Goal: Task Accomplishment & Management: Manage account settings

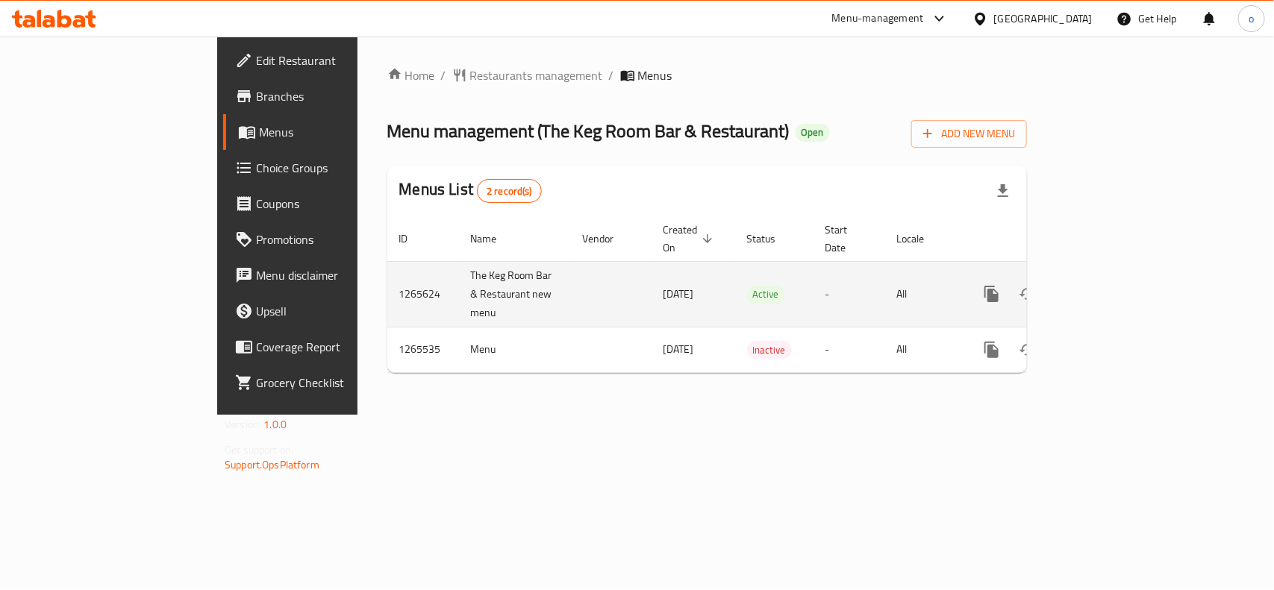
click at [1109, 285] on icon "enhanced table" at bounding box center [1100, 294] width 18 height 18
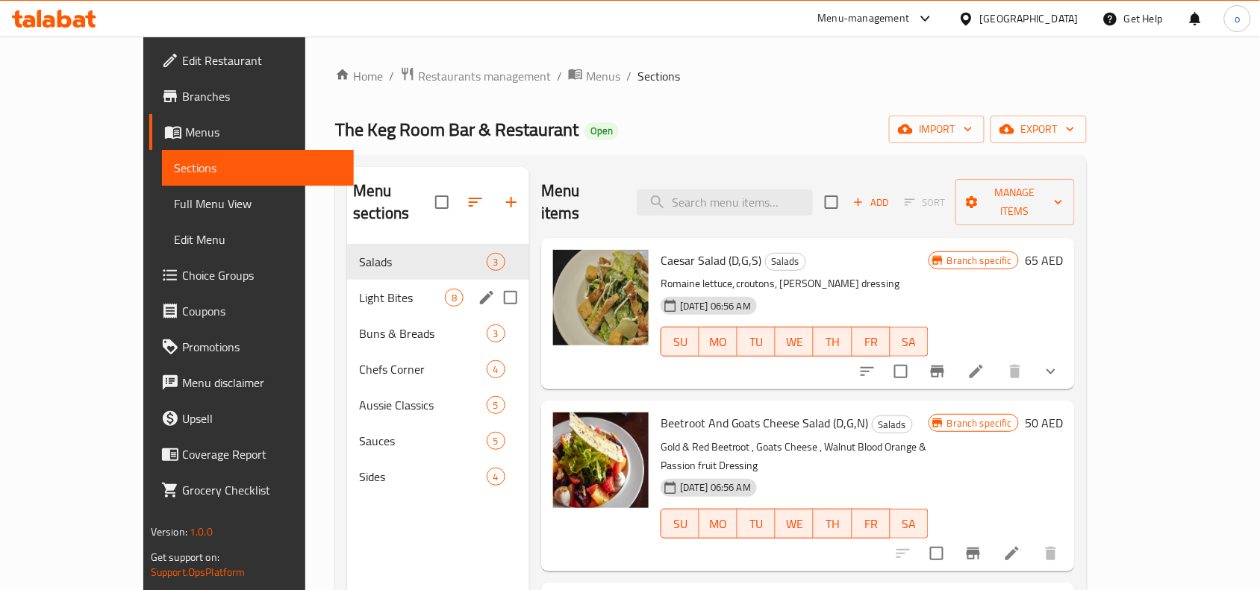
click at [347, 280] on div "Light Bites 8" at bounding box center [438, 298] width 182 height 36
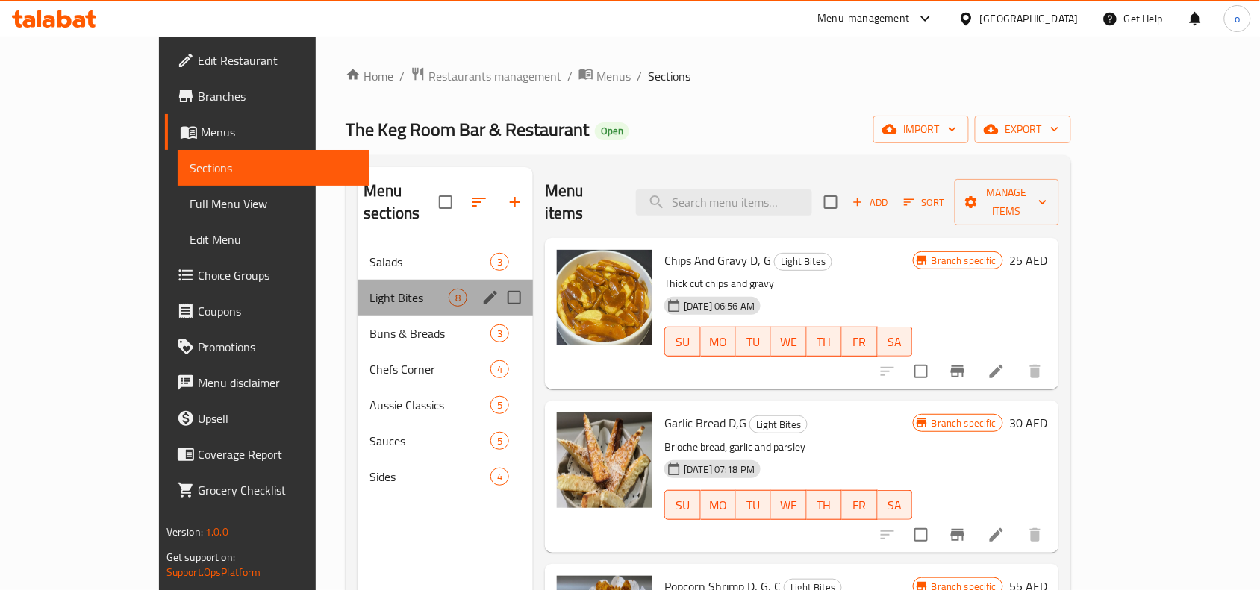
click at [358, 289] on div "Light Bites 8" at bounding box center [445, 298] width 175 height 36
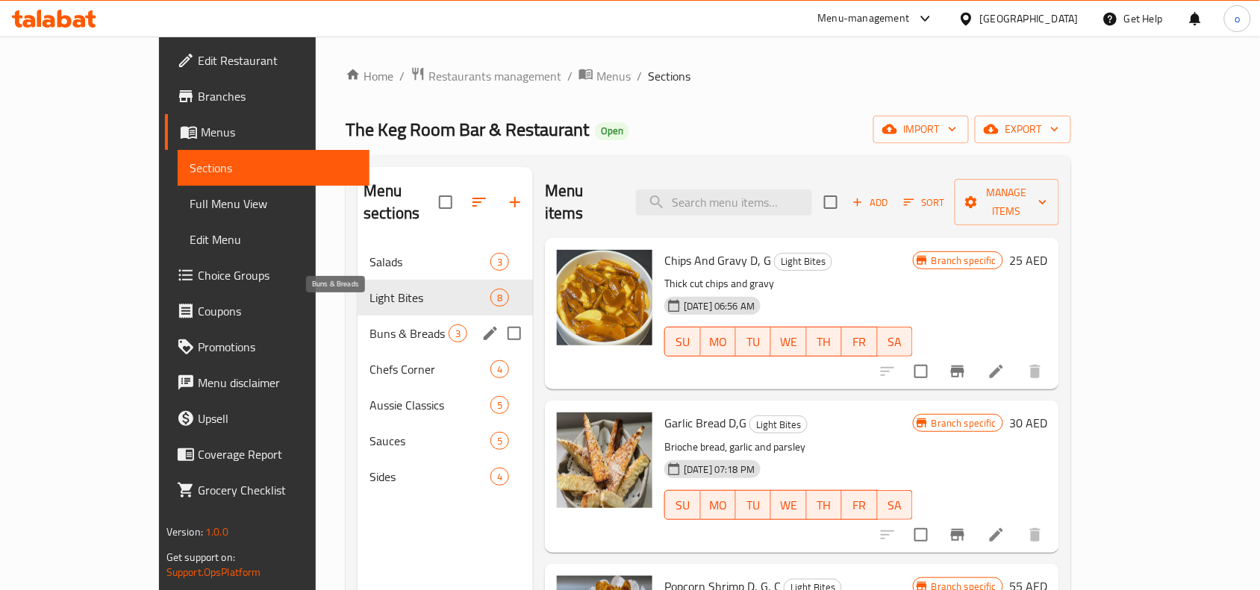
click at [370, 325] on span "Buns & Breads" at bounding box center [409, 334] width 79 height 18
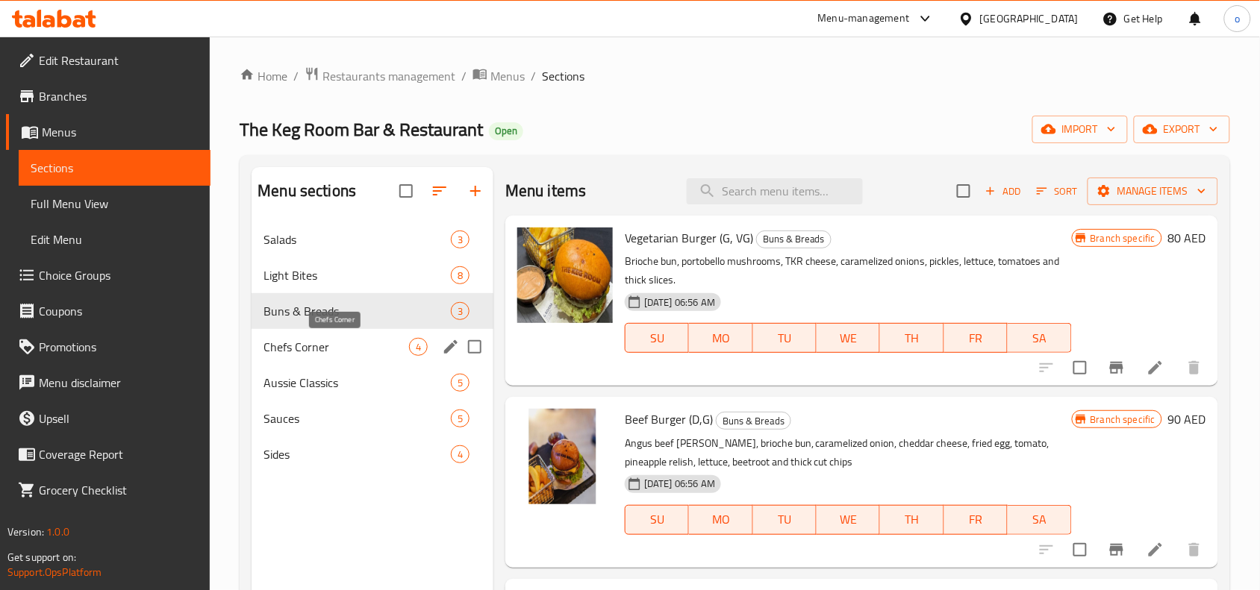
click at [306, 342] on span "Chefs Corner" at bounding box center [337, 347] width 146 height 18
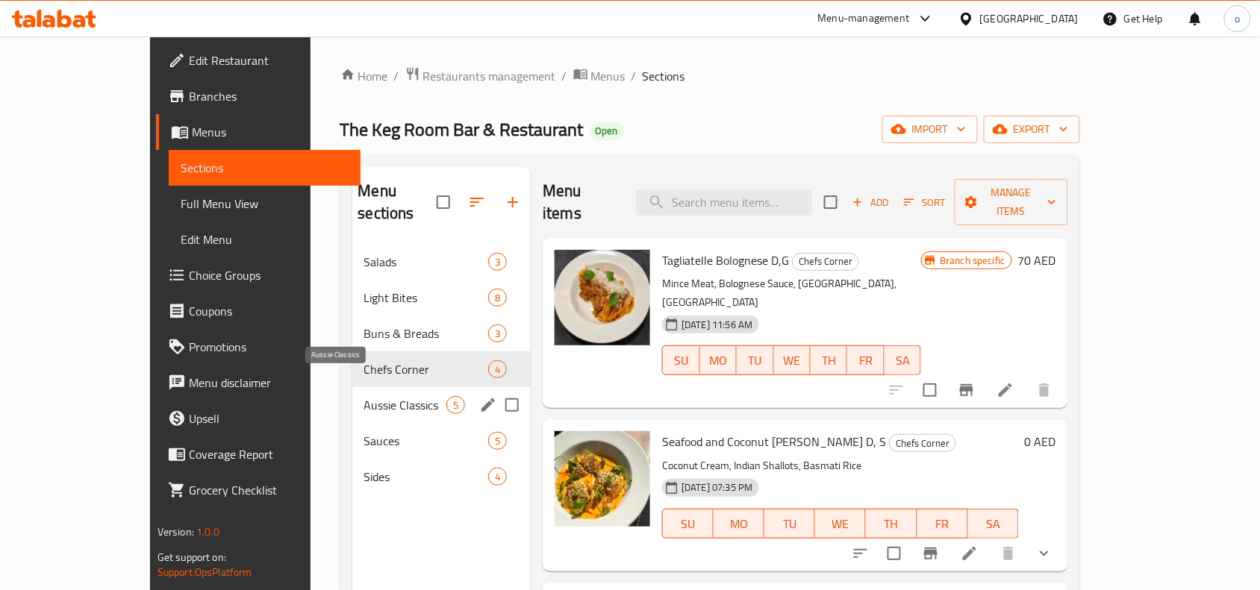
click at [364, 396] on span "Aussie Classics" at bounding box center [405, 405] width 83 height 18
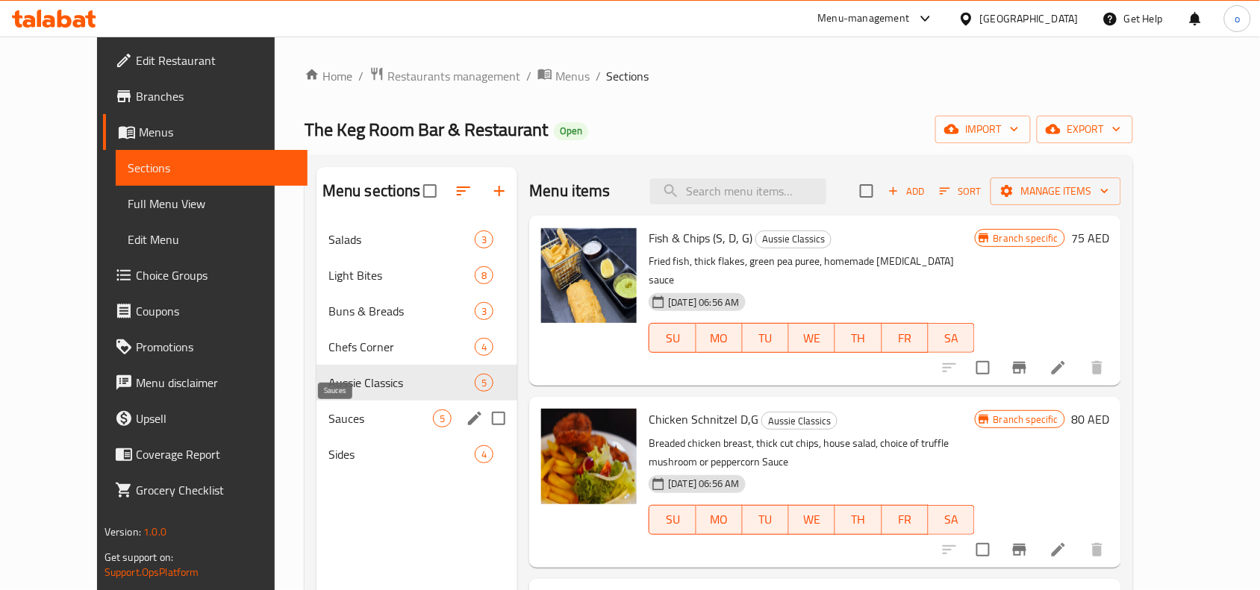
click at [328, 419] on span "Sauces" at bounding box center [380, 419] width 105 height 18
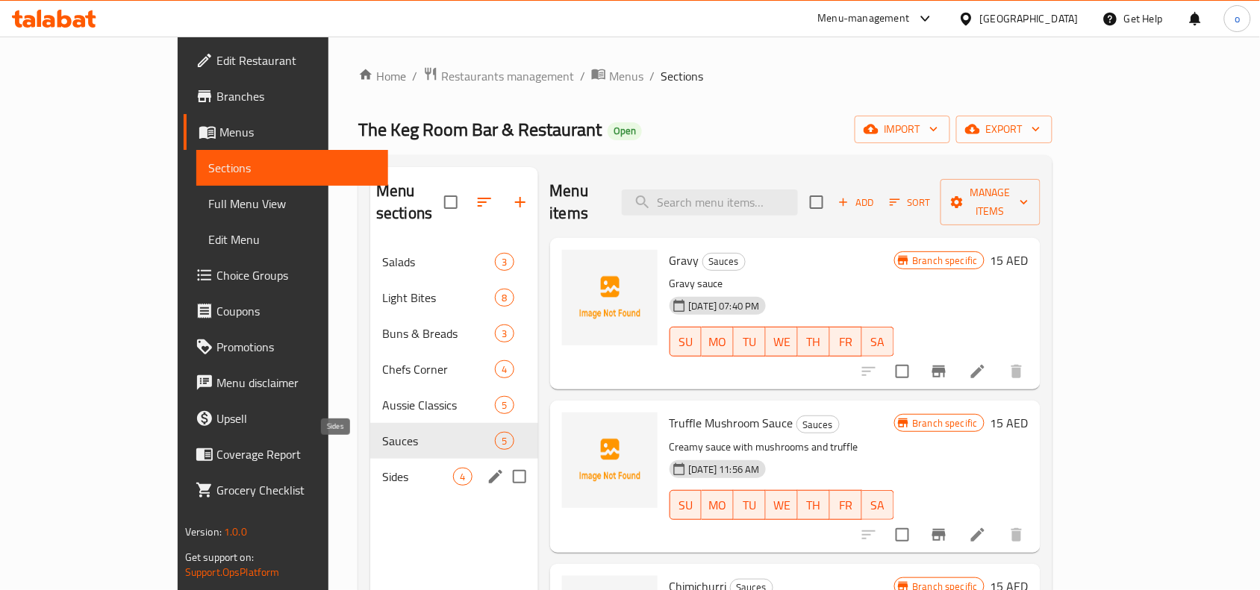
click at [382, 468] on span "Sides" at bounding box center [417, 477] width 71 height 18
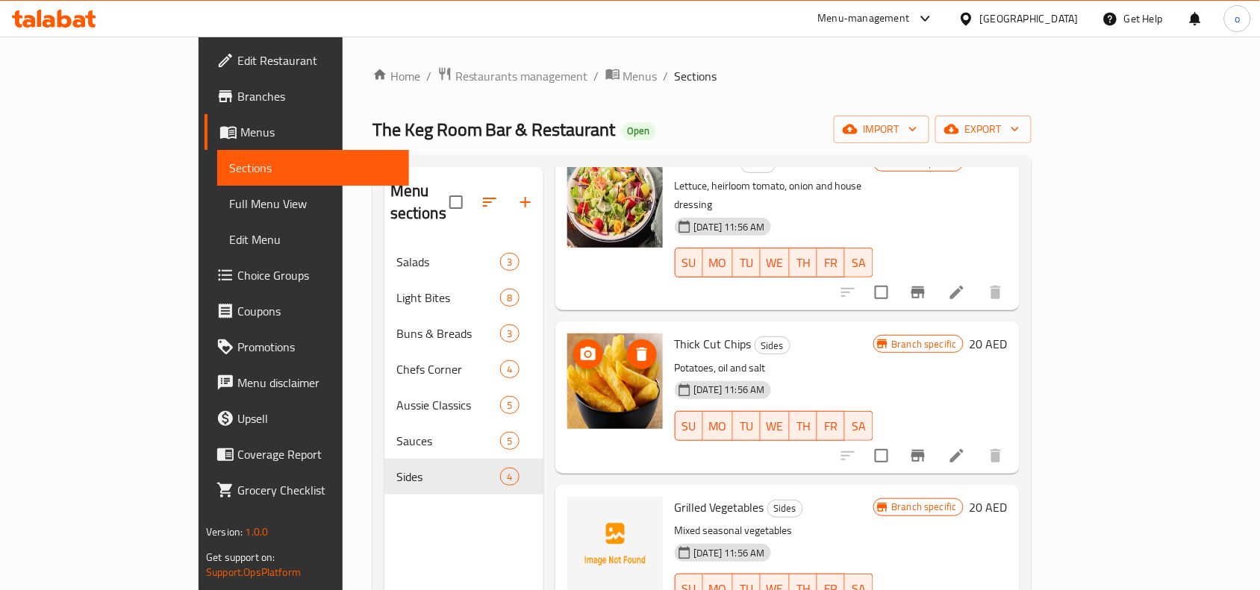
scroll to position [99, 0]
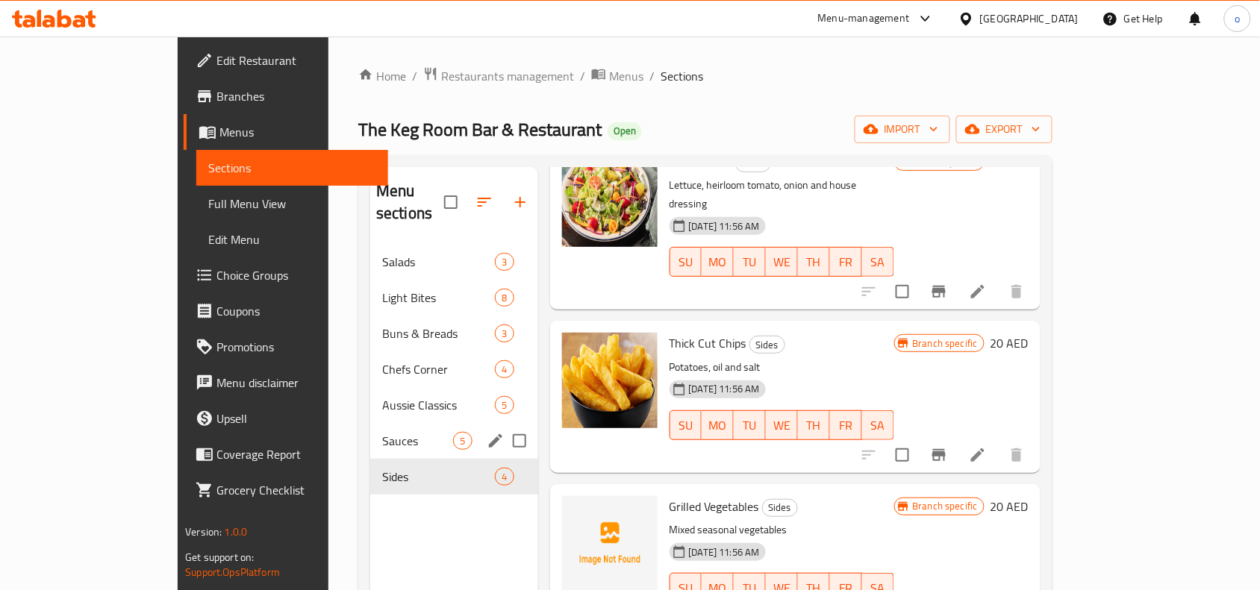
click at [382, 432] on span "Sauces" at bounding box center [417, 441] width 71 height 18
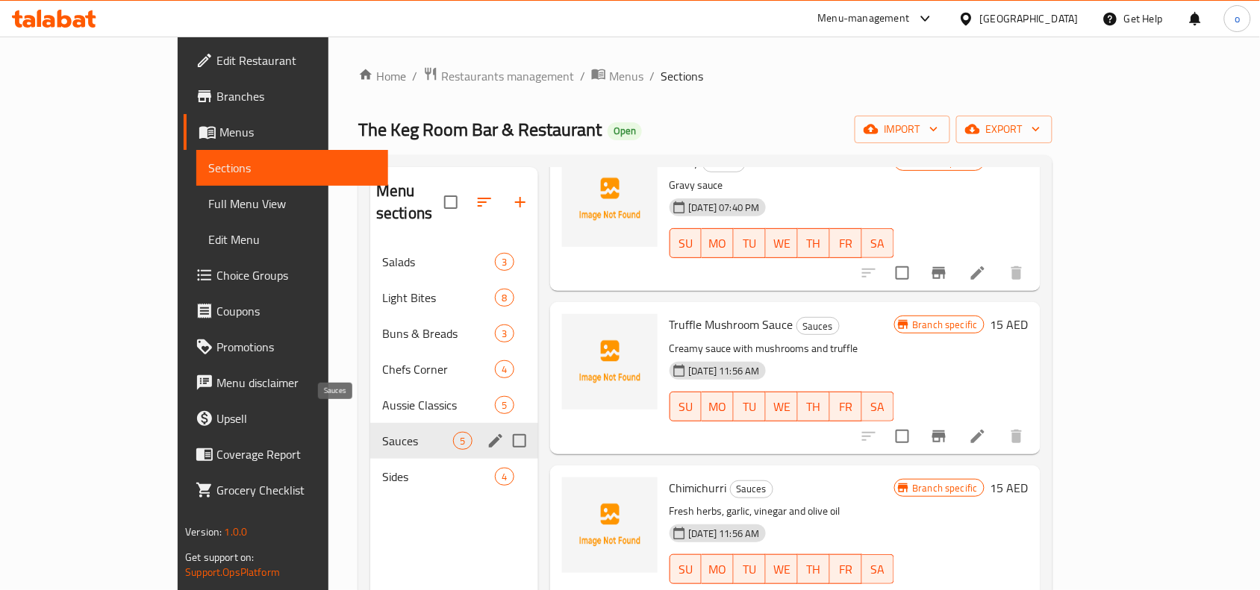
click at [382, 396] on span "Aussie Classics" at bounding box center [438, 405] width 113 height 18
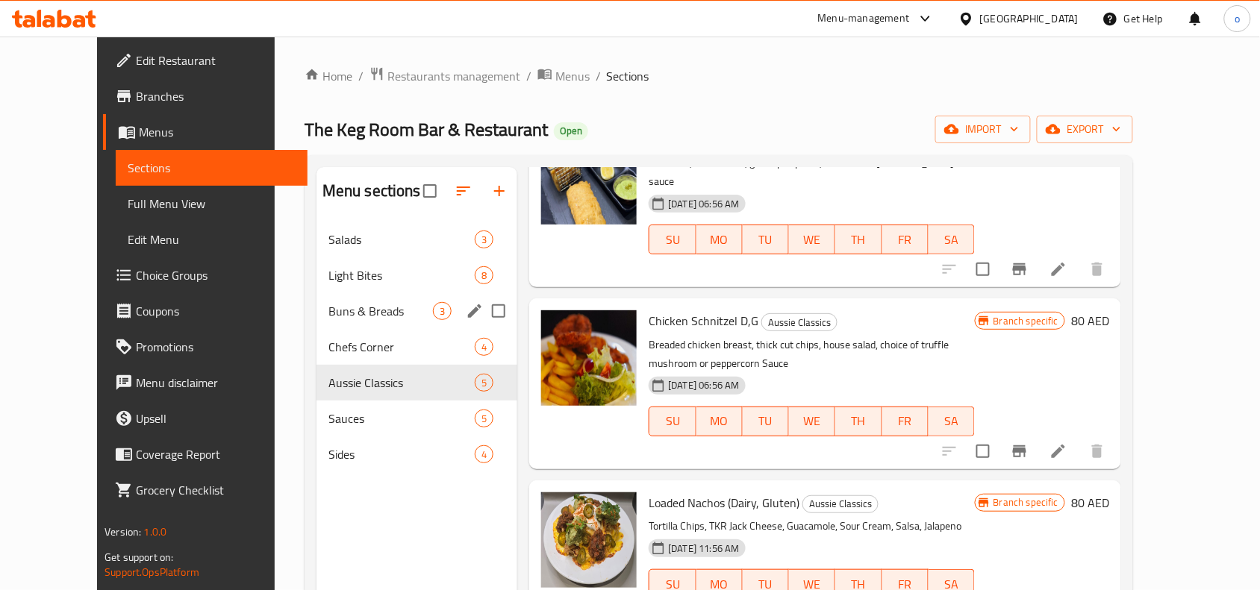
click at [317, 326] on div "Buns & Breads 3" at bounding box center [418, 311] width 202 height 36
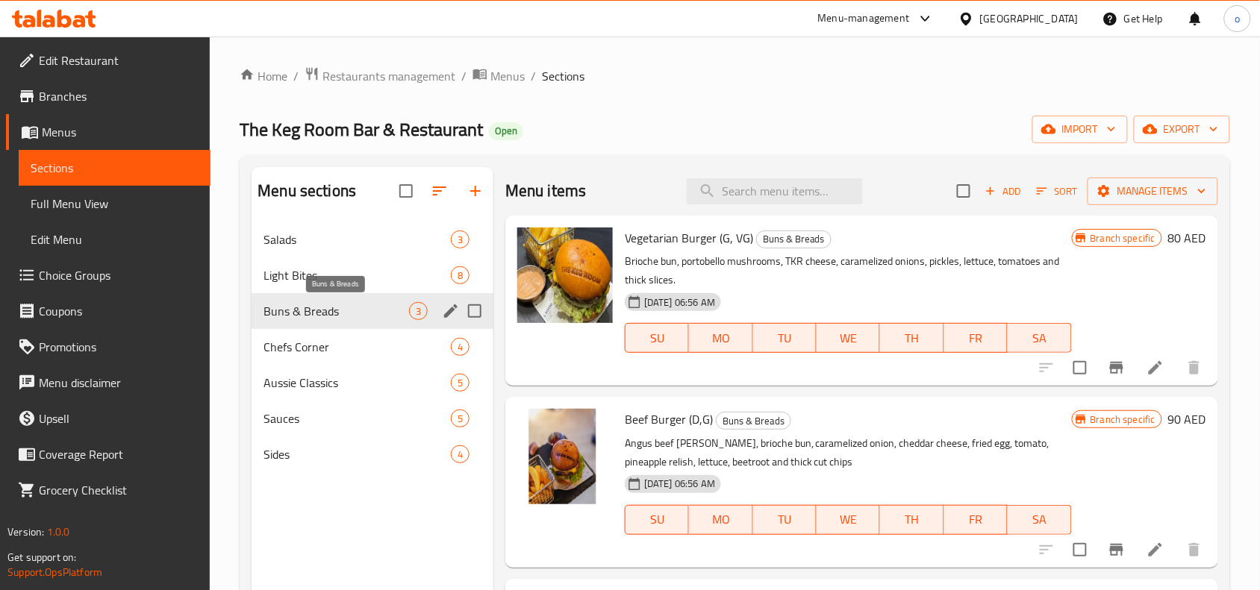
click at [316, 306] on span "Buns & Breads" at bounding box center [337, 311] width 146 height 18
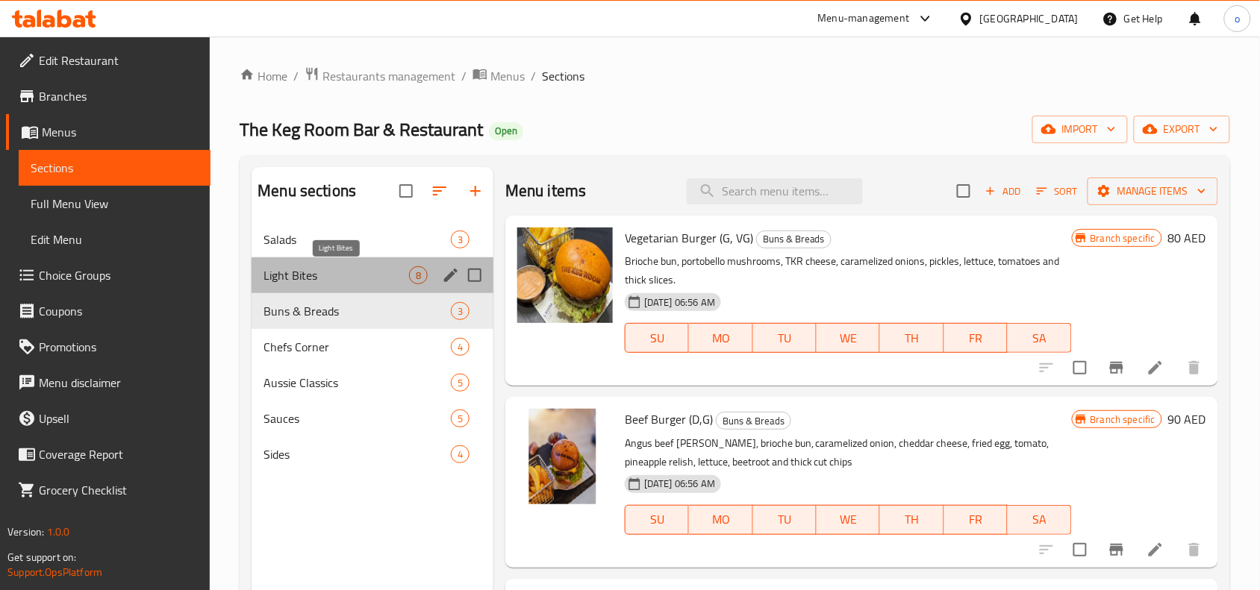
click at [317, 274] on span "Light Bites" at bounding box center [337, 276] width 146 height 18
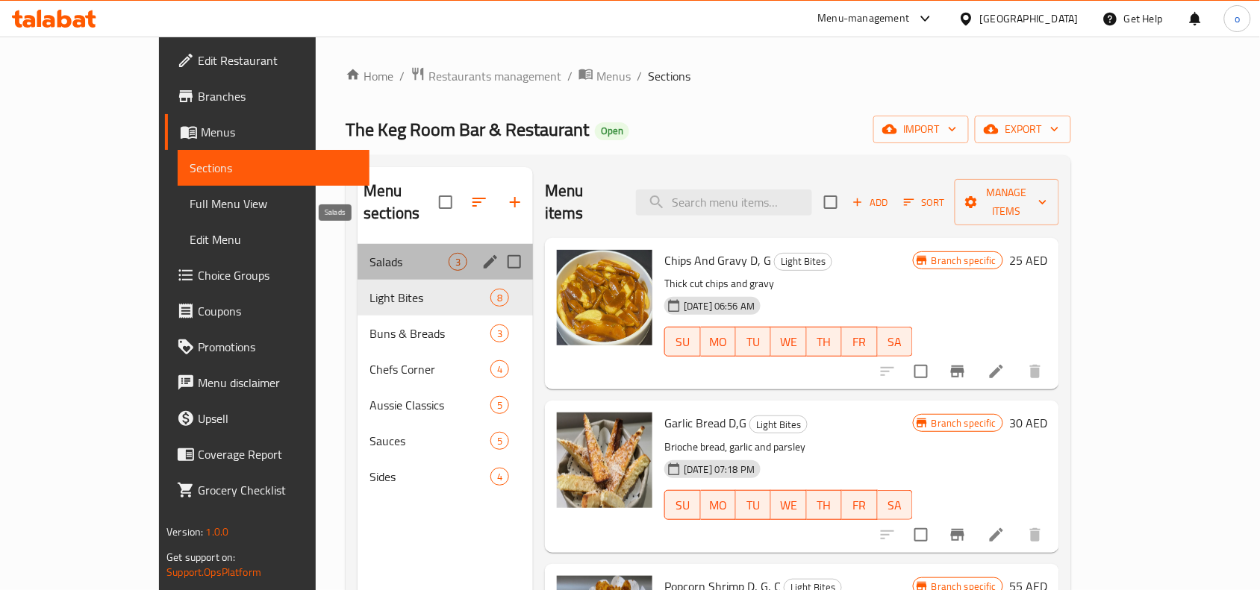
click at [370, 253] on span "Salads" at bounding box center [409, 262] width 79 height 18
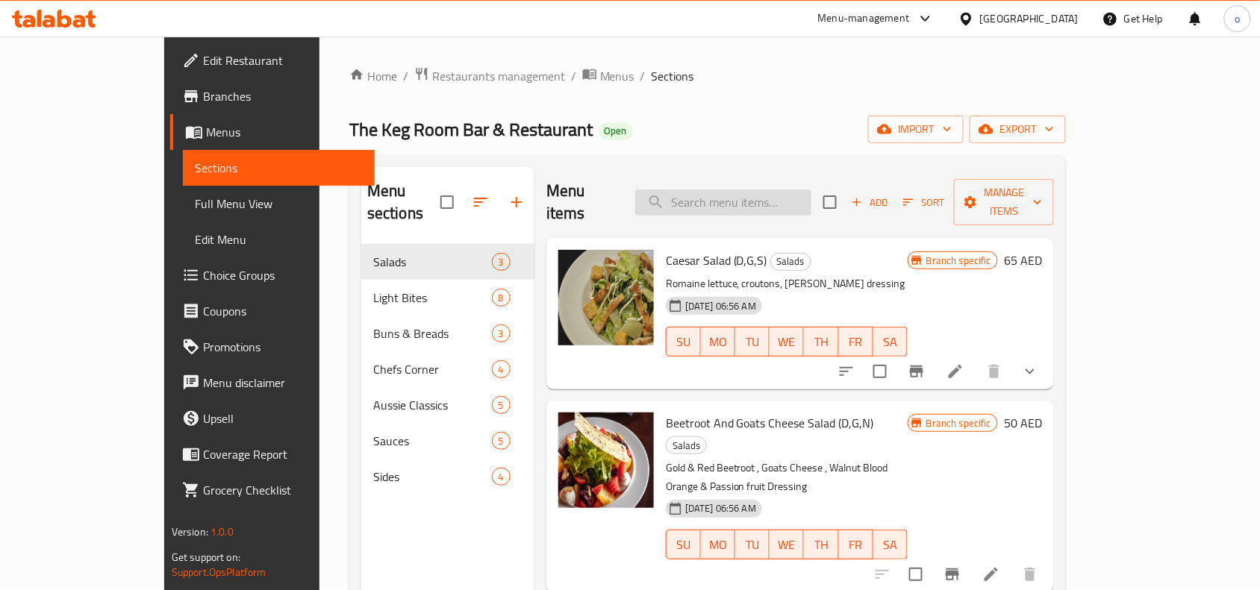
click at [777, 190] on input "search" at bounding box center [723, 203] width 176 height 26
paste input "Egg and Bacon Sandwich"
type input "Egg and Bacon Sandwich"
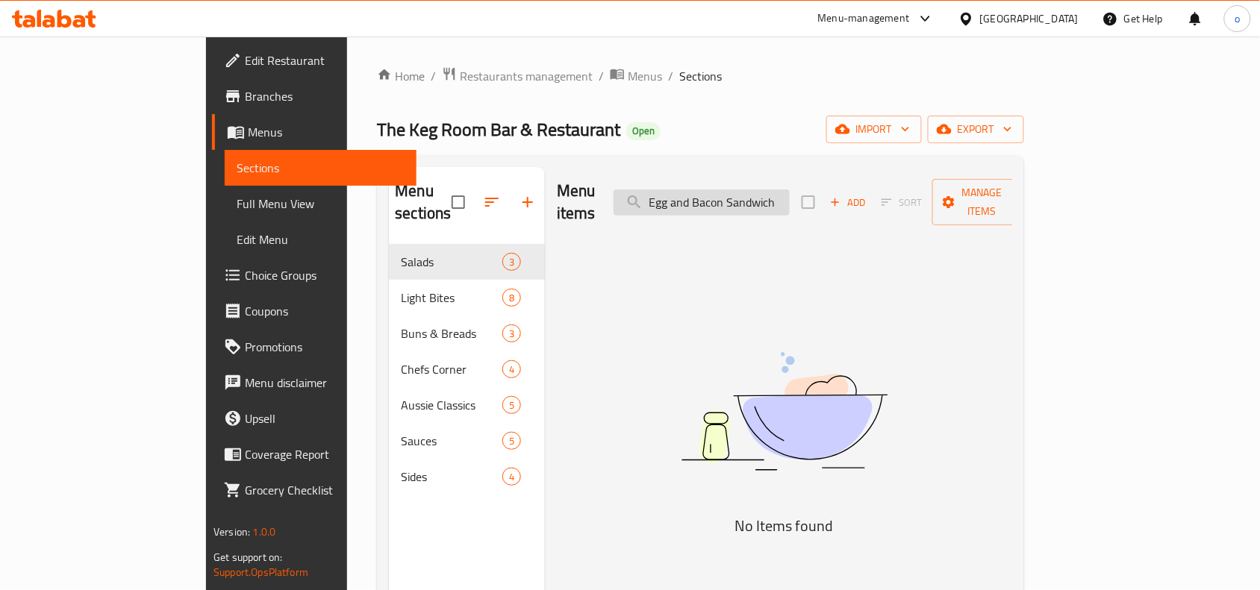
click at [777, 190] on input "Egg and Bacon Sandwich" at bounding box center [702, 203] width 176 height 26
click at [775, 190] on input "Egg and Bacon Sandwich" at bounding box center [702, 203] width 176 height 26
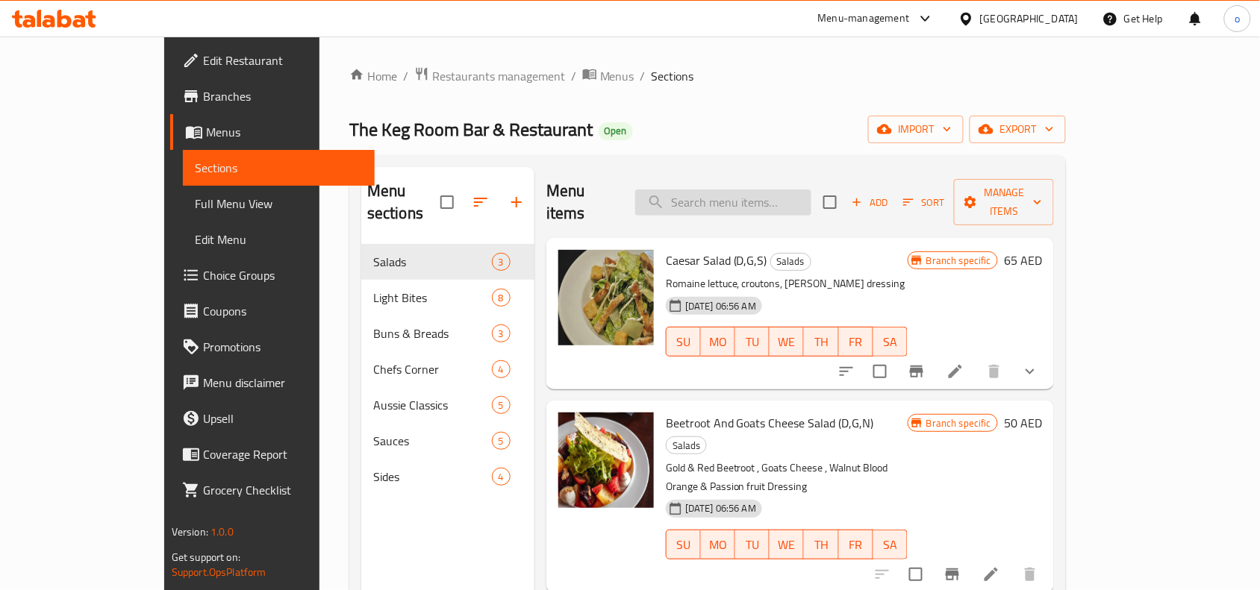
click at [811, 198] on input "search" at bounding box center [723, 203] width 176 height 26
paste input "Pancakes"
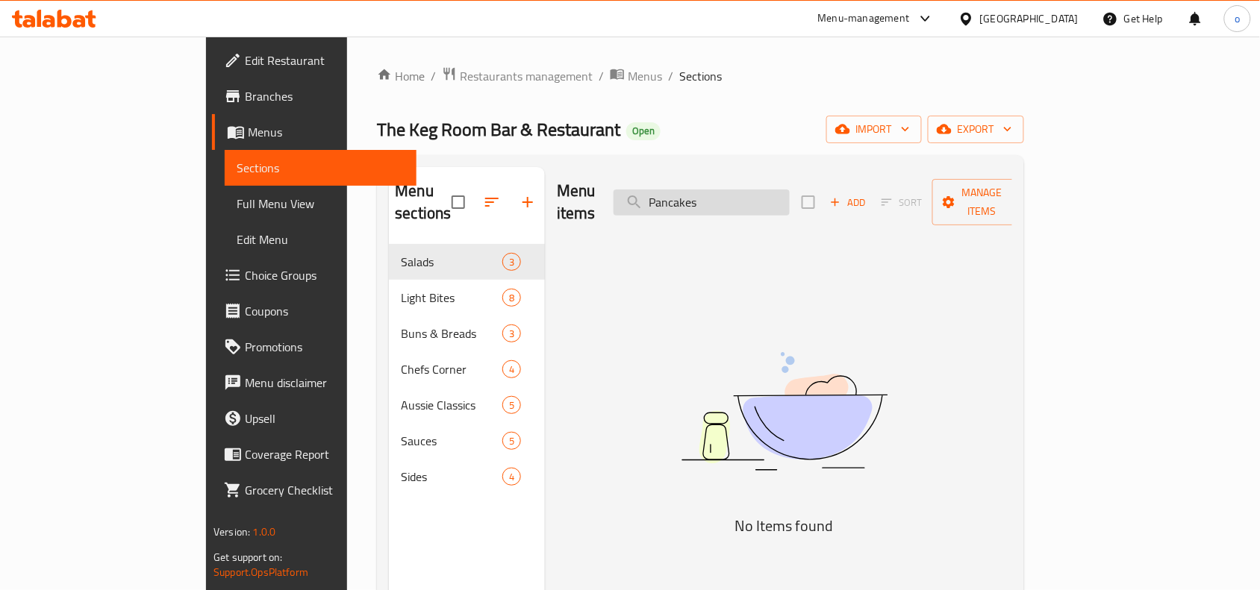
type input "Pancakes"
drag, startPoint x: 782, startPoint y: 192, endPoint x: 159, endPoint y: 218, distance: 623.9
click at [206, 218] on div "Edit Restaurant Branches Menus Sections Full Menu View Edit Menu Choice Groups …" at bounding box center [630, 418] width 848 height 763
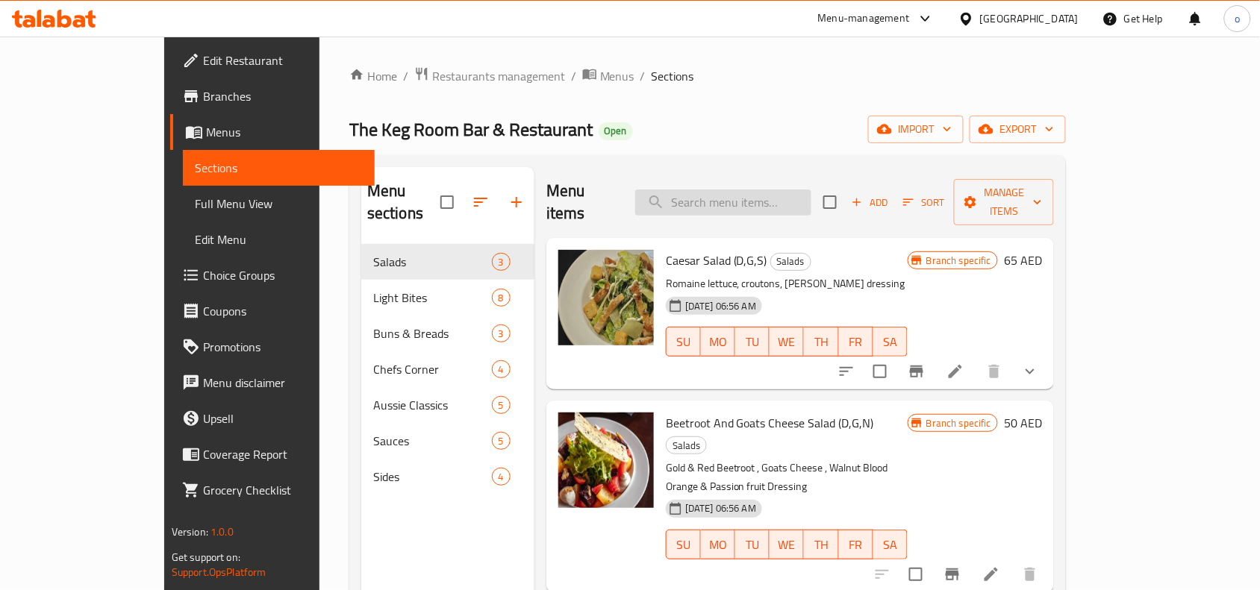
click at [762, 190] on input "search" at bounding box center [723, 203] width 176 height 26
paste input "French Toast (D,G)"
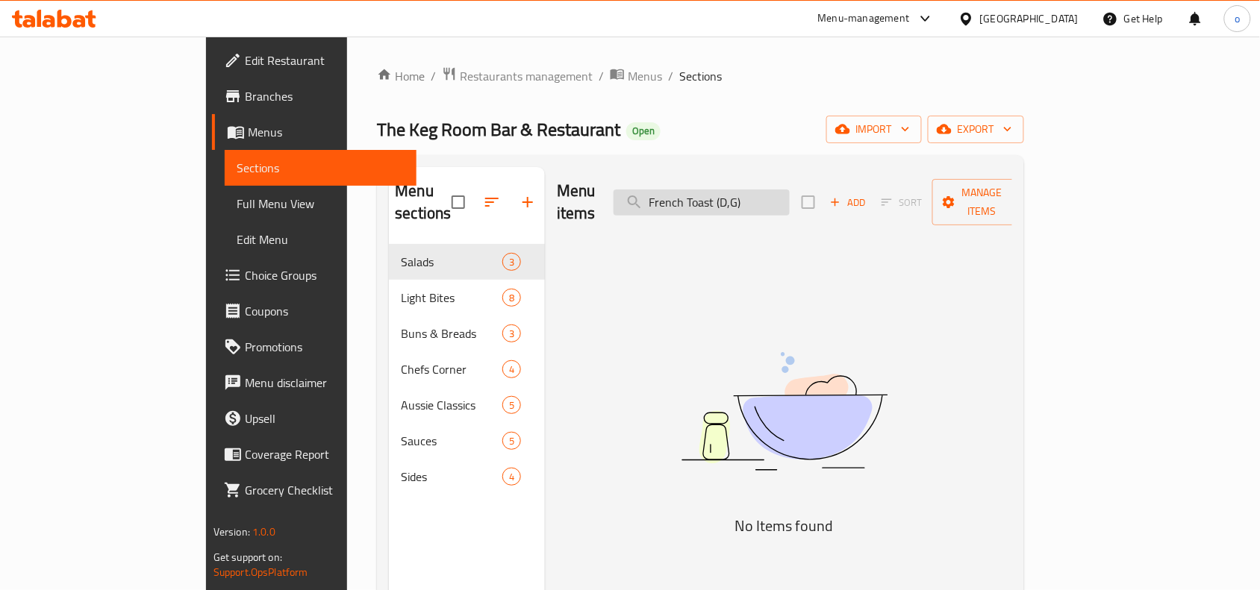
click at [790, 198] on input "French Toast (D,G)" at bounding box center [702, 203] width 176 height 26
type input "French Toast (D,G)"
drag, startPoint x: 729, startPoint y: 202, endPoint x: 744, endPoint y: 200, distance: 15.1
click at [725, 202] on div "Menu items French Toast (D,G) Add Sort Manage items" at bounding box center [784, 202] width 455 height 71
click at [790, 195] on input "French Toast (D,G)" at bounding box center [702, 203] width 176 height 26
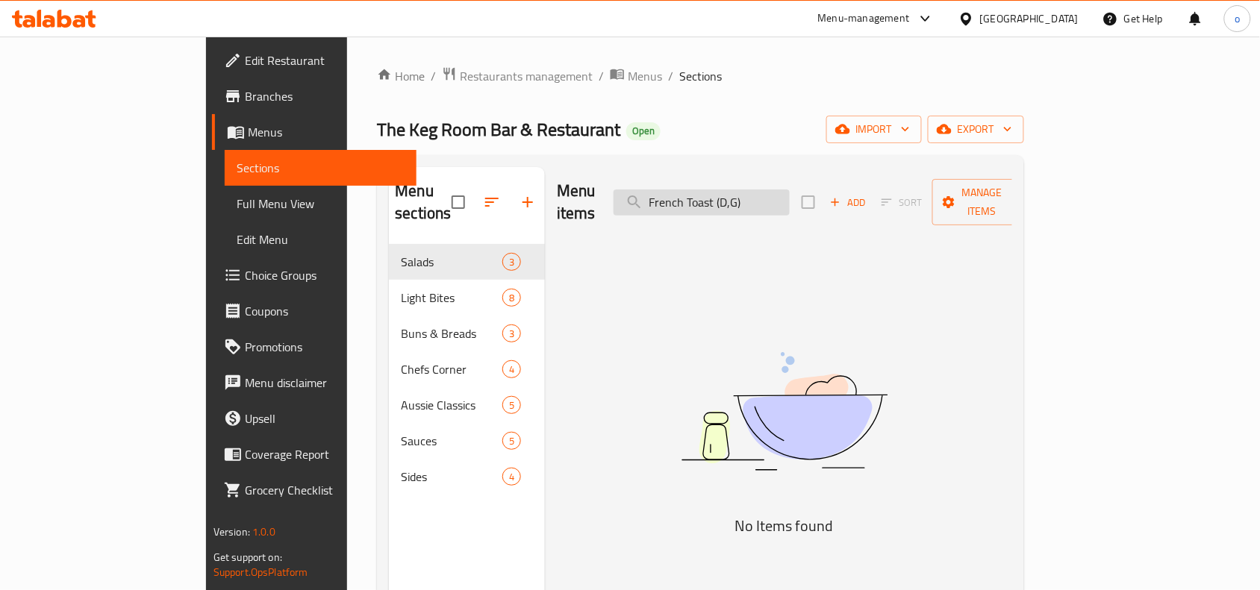
drag, startPoint x: 802, startPoint y: 198, endPoint x: 762, endPoint y: 196, distance: 40.4
click at [762, 196] on input "French Toast (D,G)" at bounding box center [702, 203] width 176 height 26
click at [790, 192] on input "French Toast (D,G)" at bounding box center [702, 203] width 176 height 26
drag, startPoint x: 819, startPoint y: 194, endPoint x: 588, endPoint y: 211, distance: 231.3
click at [588, 211] on div "Menu items Add Sort Manage items" at bounding box center [784, 202] width 455 height 71
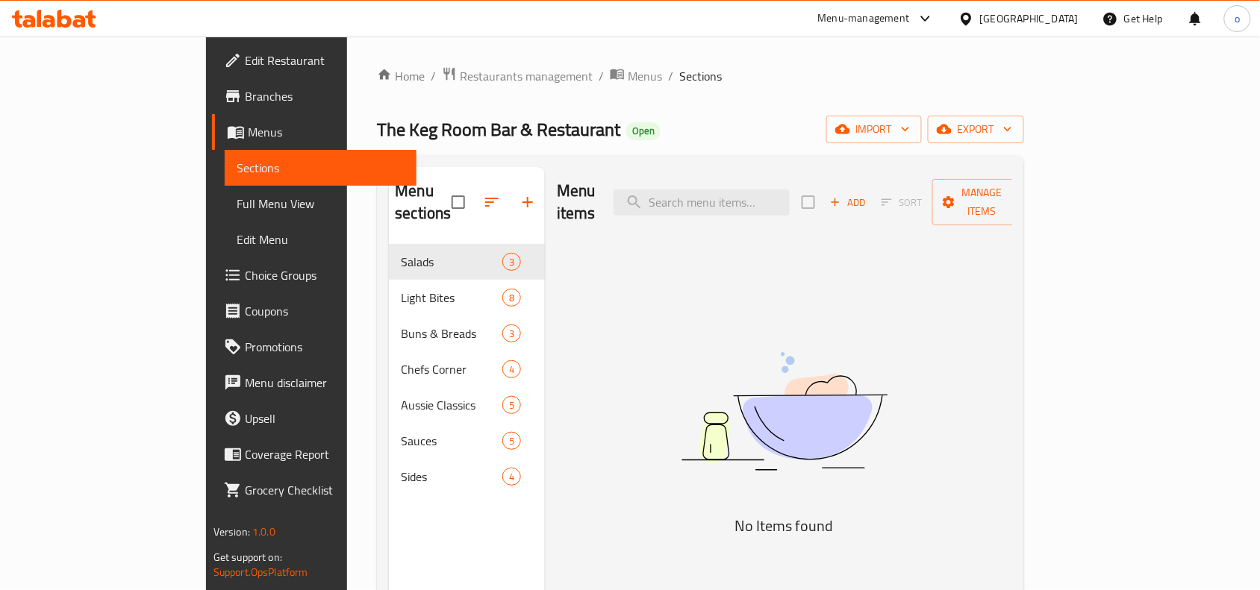
click at [626, 378] on div "Menu items Add Sort Manage items No Items found" at bounding box center [778, 462] width 467 height 590
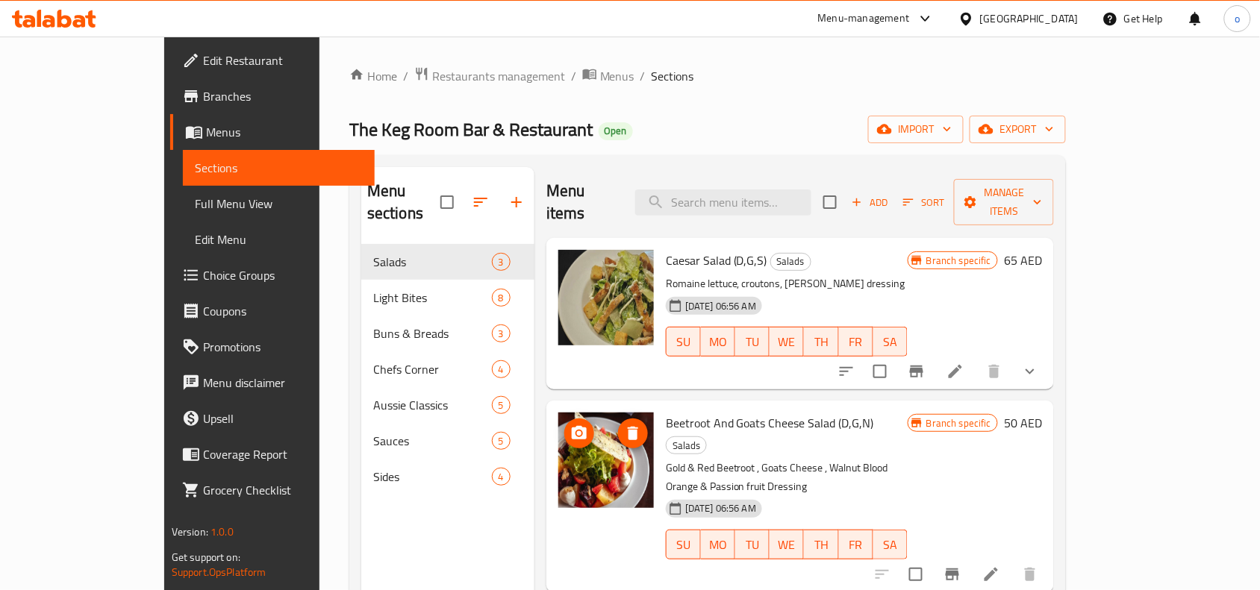
click at [684, 118] on div "The Keg Room Bar & Restaurant Open import export" at bounding box center [707, 130] width 717 height 28
click at [997, 63] on div "Home / Restaurants management / Menus / Sections The Keg Room Bar & Restaurant …" at bounding box center [708, 418] width 776 height 763
click at [203, 87] on span "Branches" at bounding box center [283, 96] width 160 height 18
